Goal: Task Accomplishment & Management: Use online tool/utility

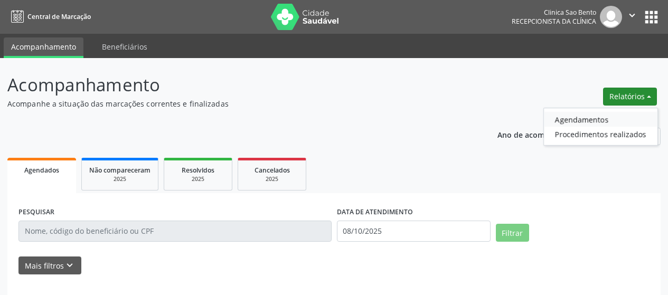
click at [601, 125] on link "Agendamentos" at bounding box center [601, 119] width 114 height 15
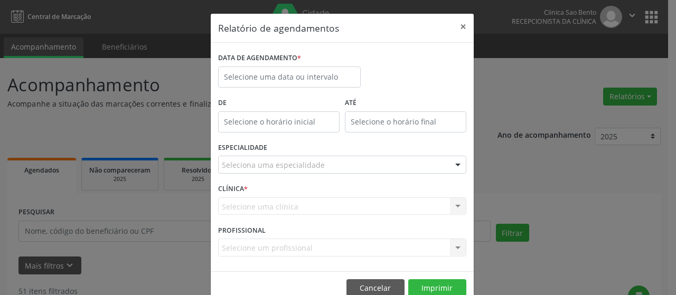
click at [591, 107] on div "Relatório de agendamentos × DATA DE AGENDAMENTO * De ATÉ ESPECIALIDADE Selecion…" at bounding box center [338, 147] width 676 height 295
click at [369, 280] on button "Cancelar" at bounding box center [375, 288] width 58 height 18
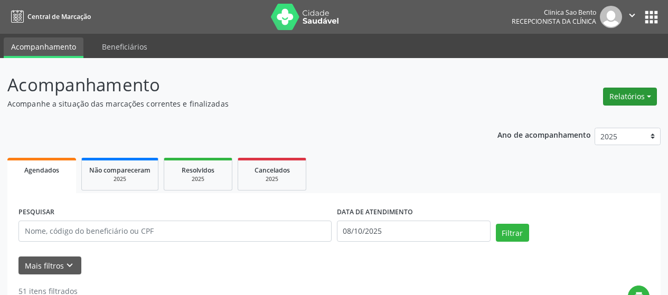
click at [616, 91] on button "Relatórios" at bounding box center [630, 97] width 54 height 18
click at [613, 118] on link "Agendamentos" at bounding box center [601, 119] width 114 height 15
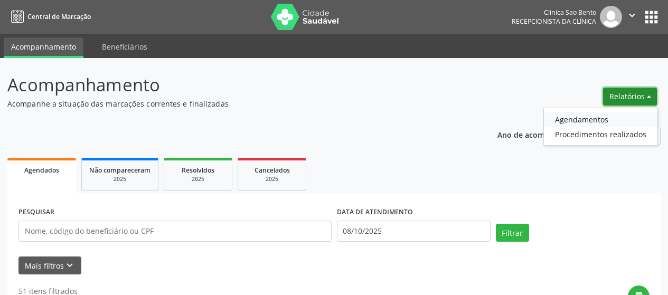
select select "9"
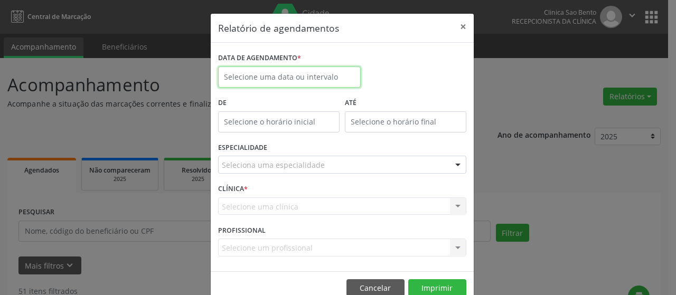
click at [310, 80] on input "text" at bounding box center [289, 77] width 143 height 21
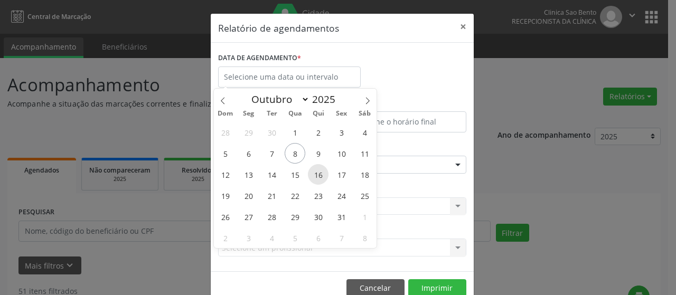
click at [319, 177] on span "16" at bounding box center [318, 174] width 21 height 21
type input "[DATE]"
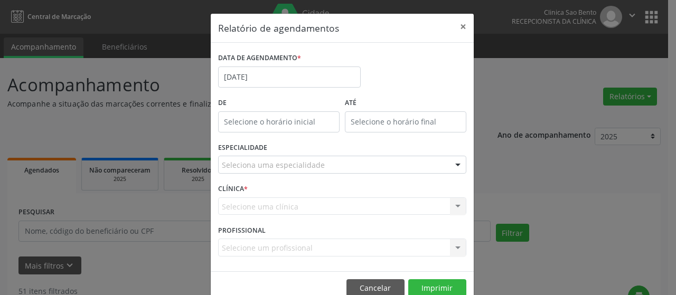
click at [326, 166] on div "Seleciona uma especialidade" at bounding box center [342, 165] width 248 height 18
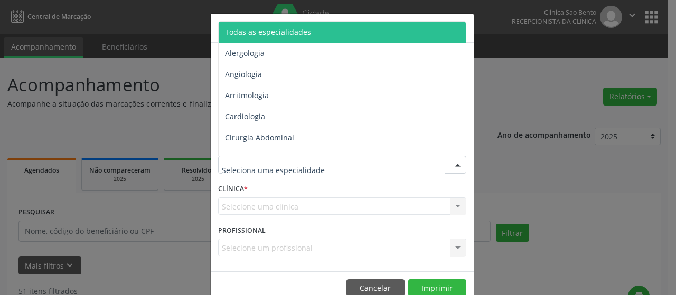
click at [308, 36] on span "Todas as especialidades" at bounding box center [343, 32] width 249 height 21
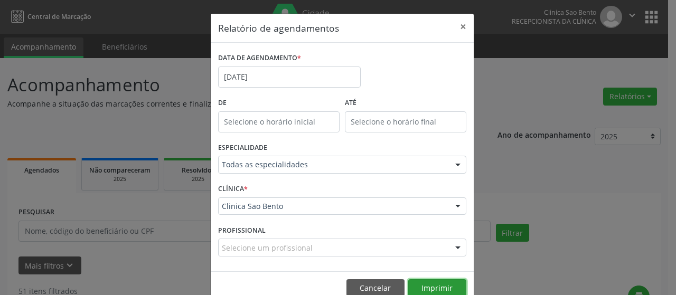
click at [430, 283] on button "Imprimir" at bounding box center [437, 288] width 58 height 18
click at [507, 52] on div "Relatório de agendamentos × DATA DE AGENDAMENTO * [DATE] De ATÉ ESPECIALIDADE T…" at bounding box center [338, 147] width 676 height 295
click at [381, 282] on button "Cancelar" at bounding box center [375, 288] width 58 height 18
